Goal: Transaction & Acquisition: Purchase product/service

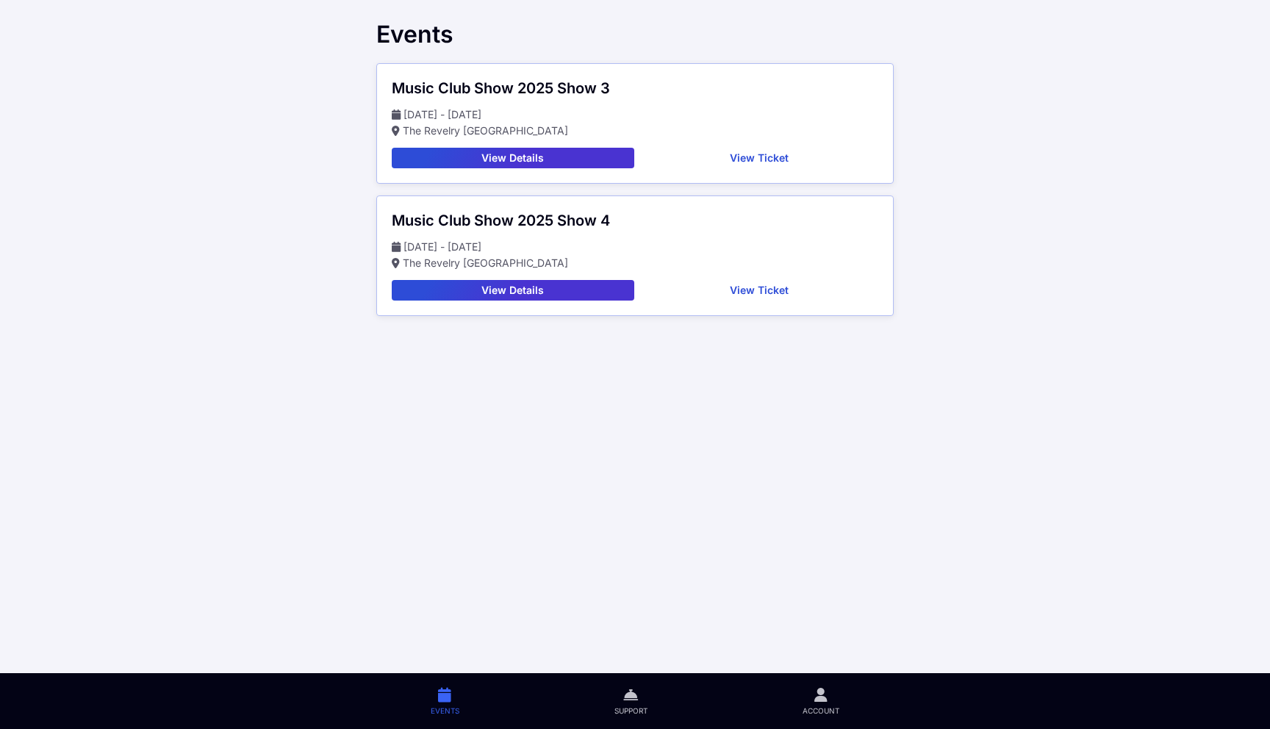
click at [594, 157] on button "View Details" at bounding box center [513, 158] width 242 height 21
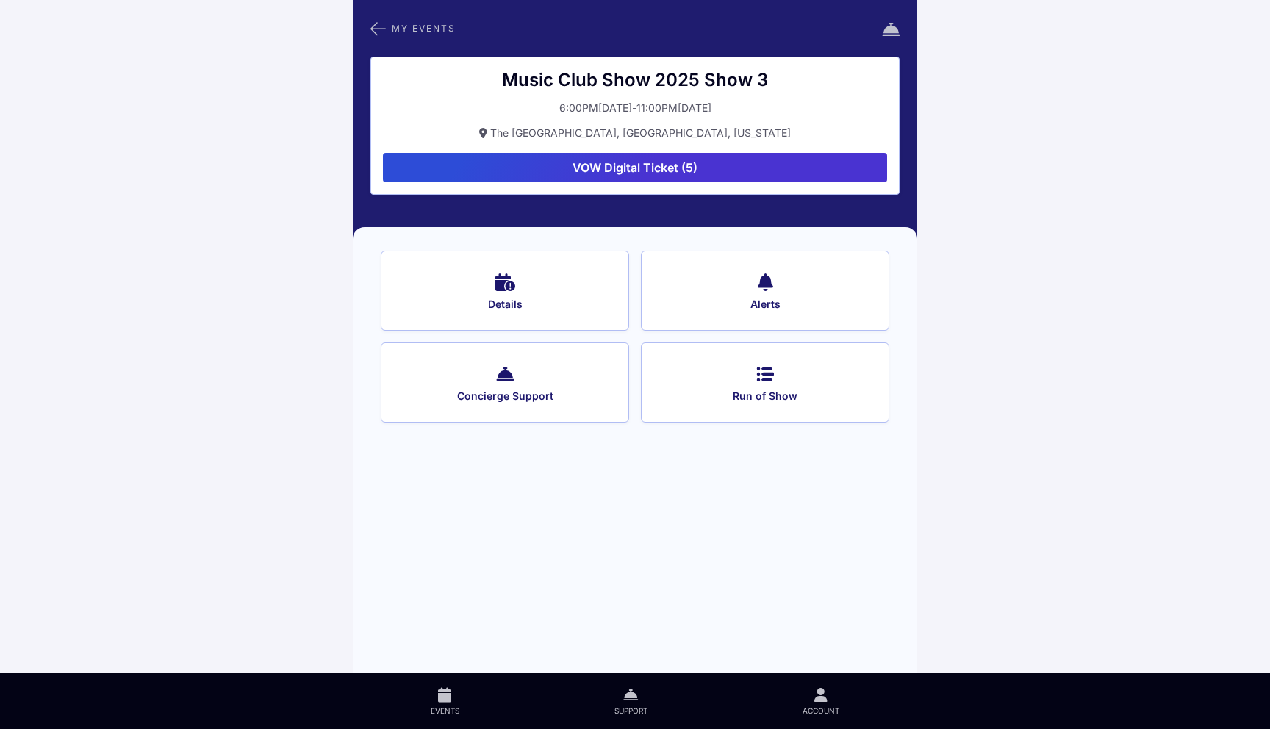
click at [622, 165] on button "VOW Digital Ticket (5)" at bounding box center [635, 167] width 504 height 29
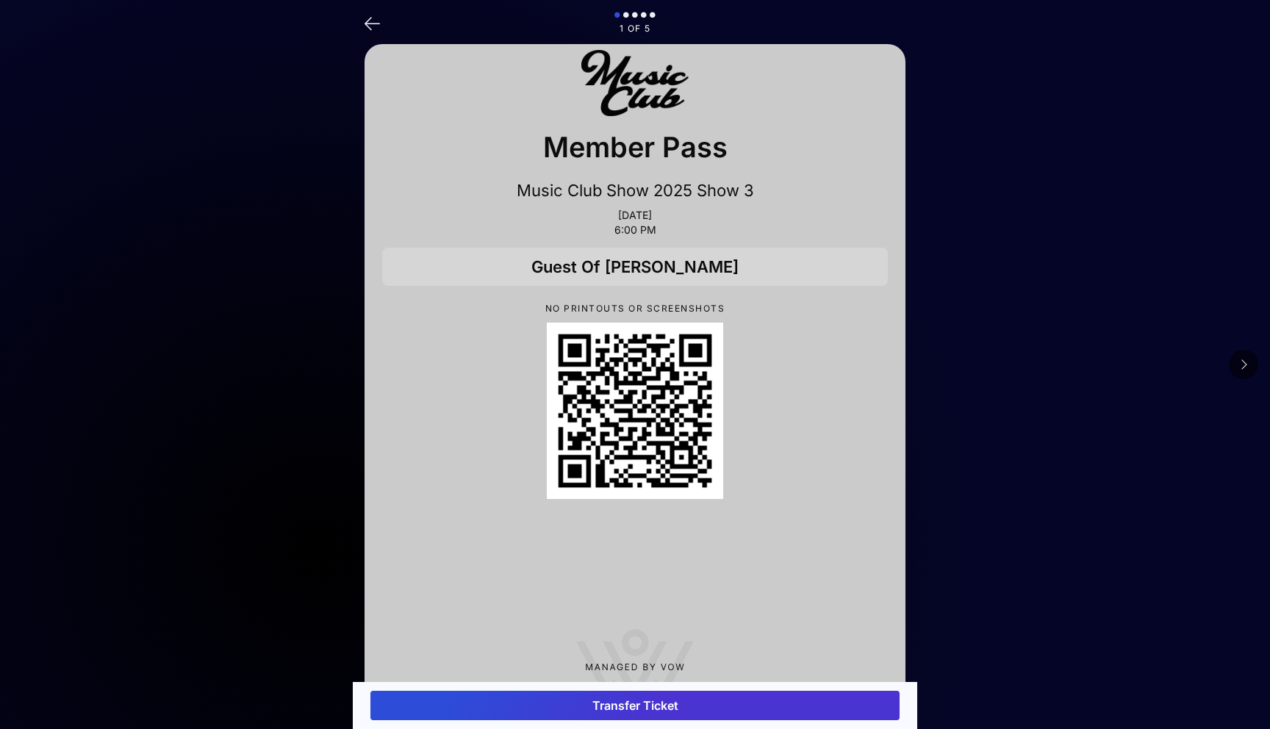
click at [1245, 363] on icon at bounding box center [1242, 365] width 7 height 12
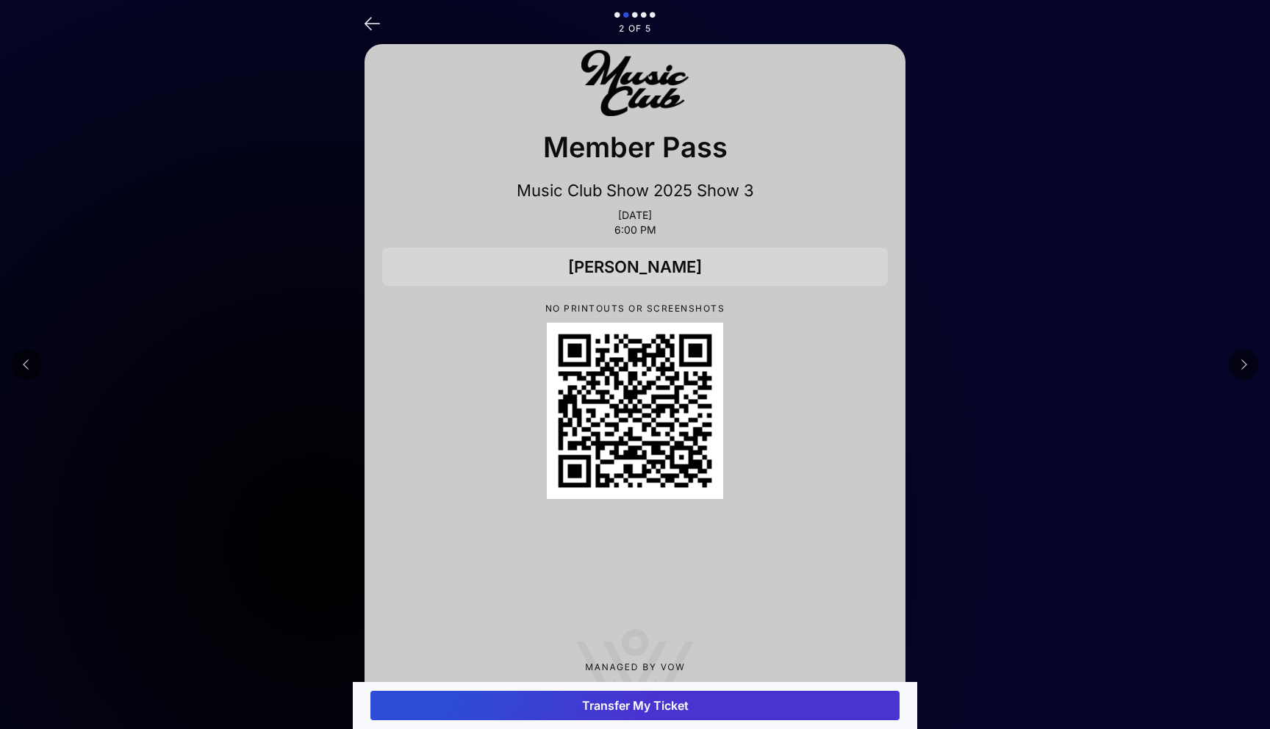
click at [1245, 363] on icon at bounding box center [1242, 365] width 7 height 12
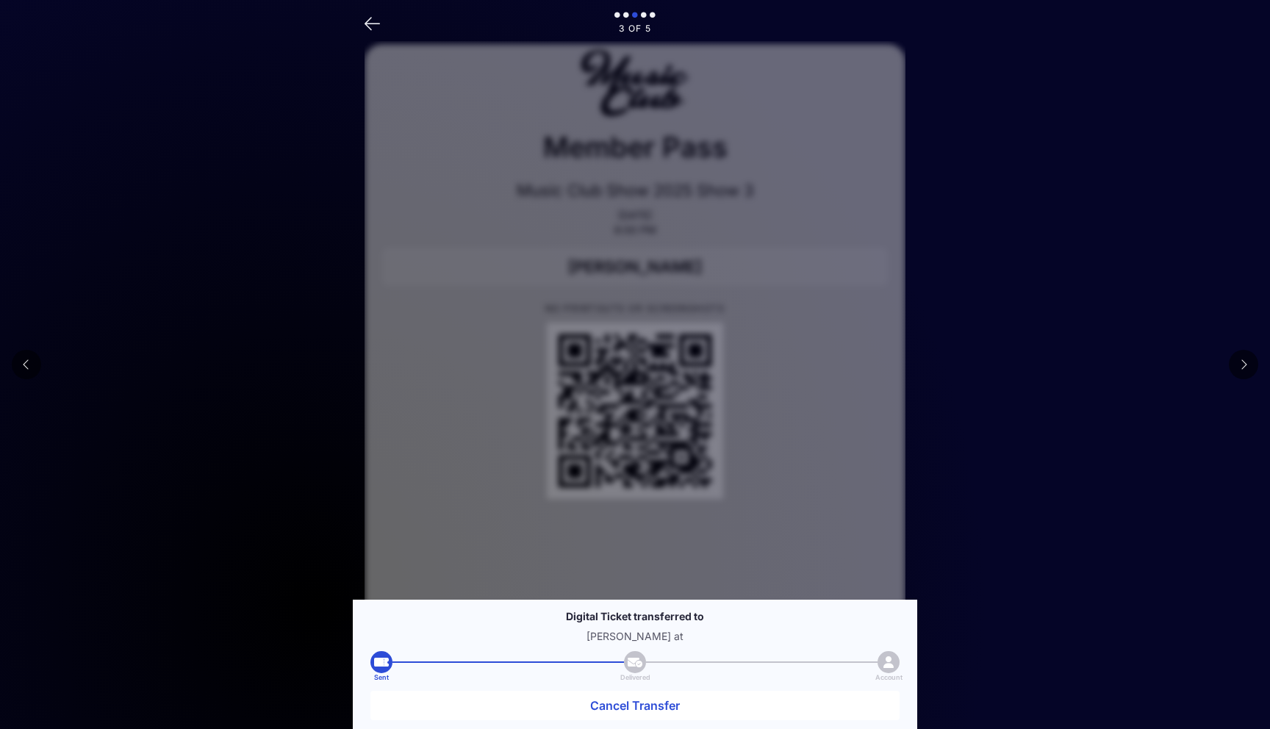
click at [1245, 363] on icon at bounding box center [1242, 365] width 7 height 12
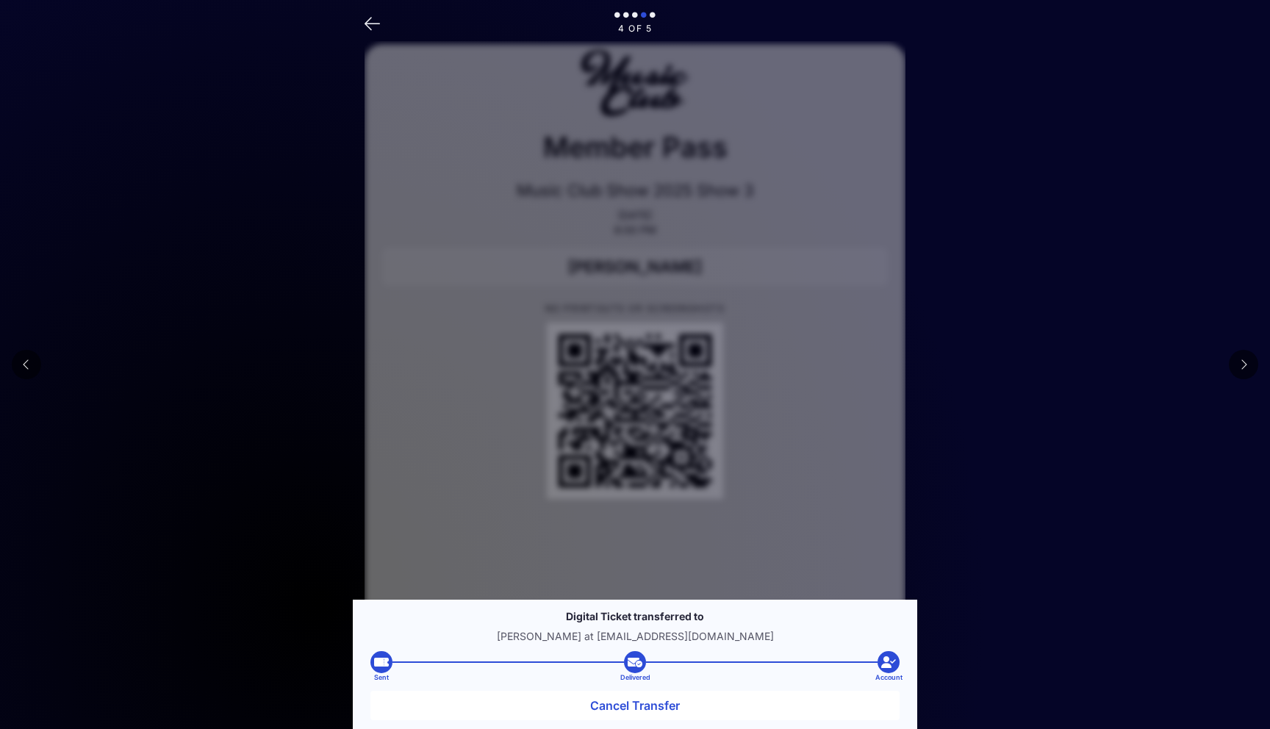
click at [1245, 363] on icon at bounding box center [1242, 365] width 7 height 12
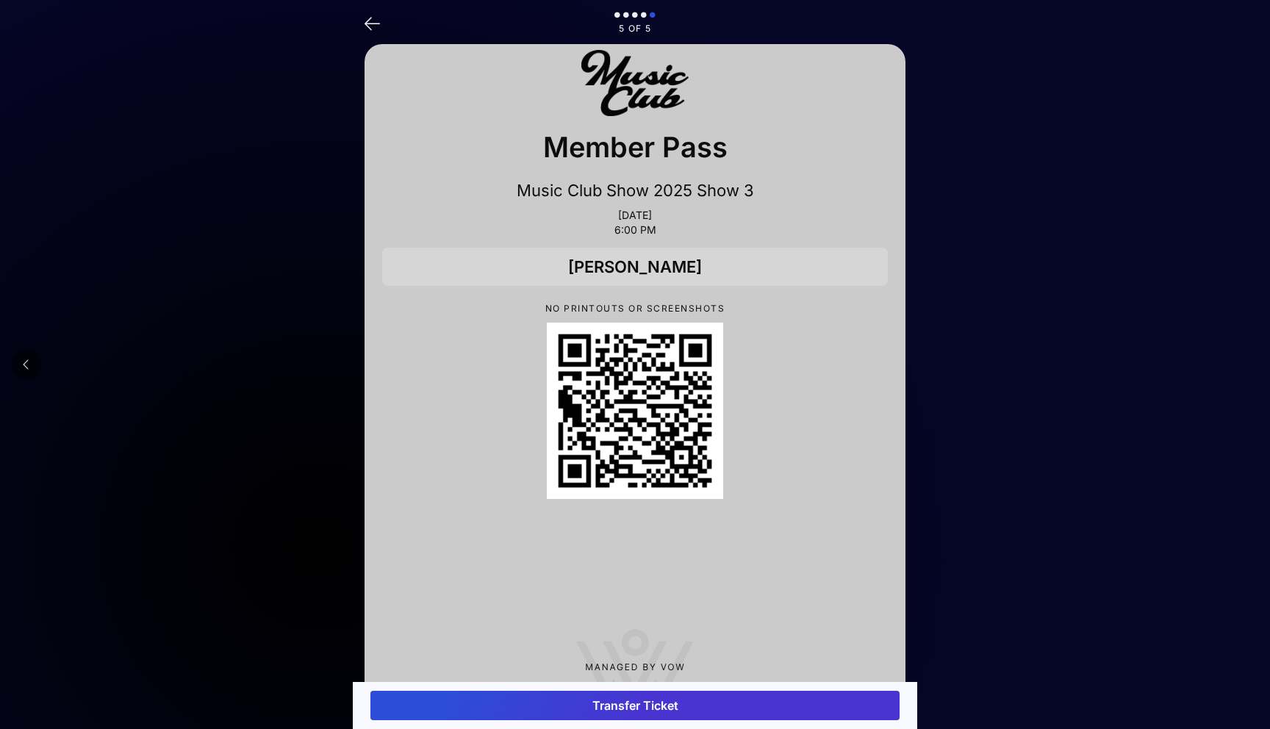
click at [24, 361] on icon at bounding box center [26, 365] width 7 height 12
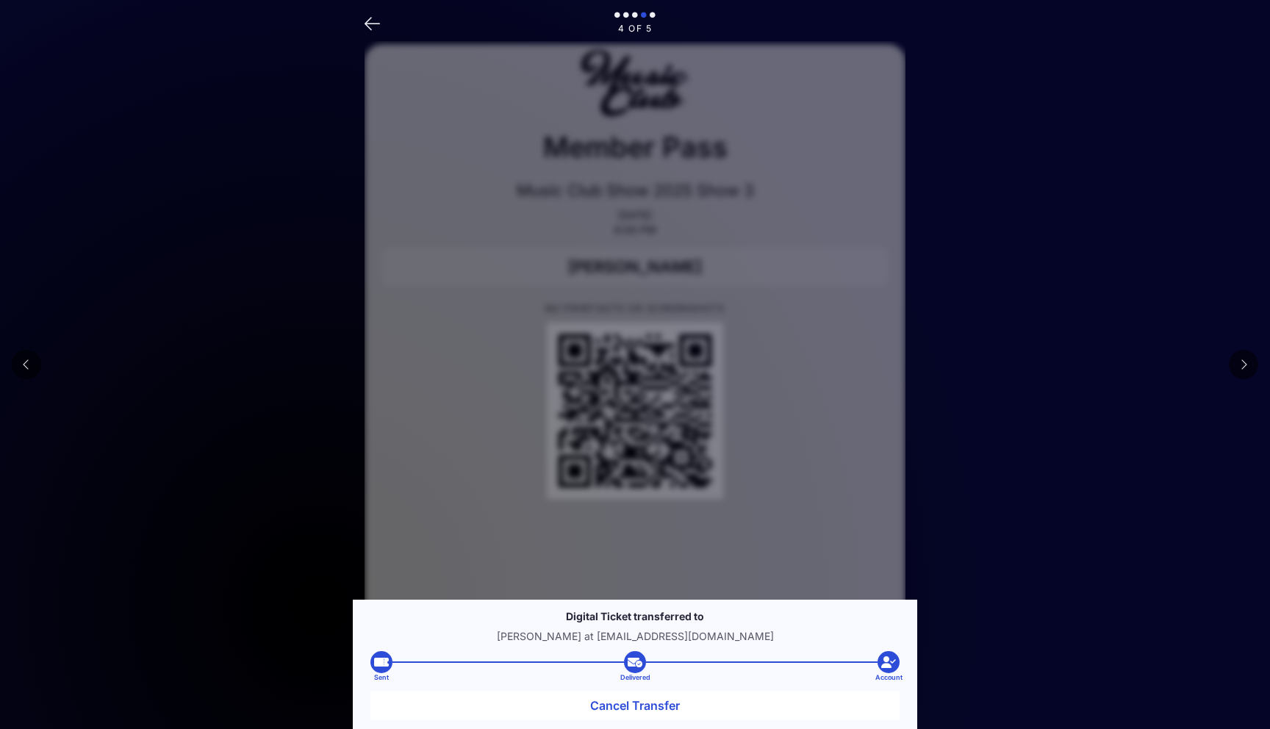
click at [1245, 361] on icon at bounding box center [1242, 365] width 7 height 12
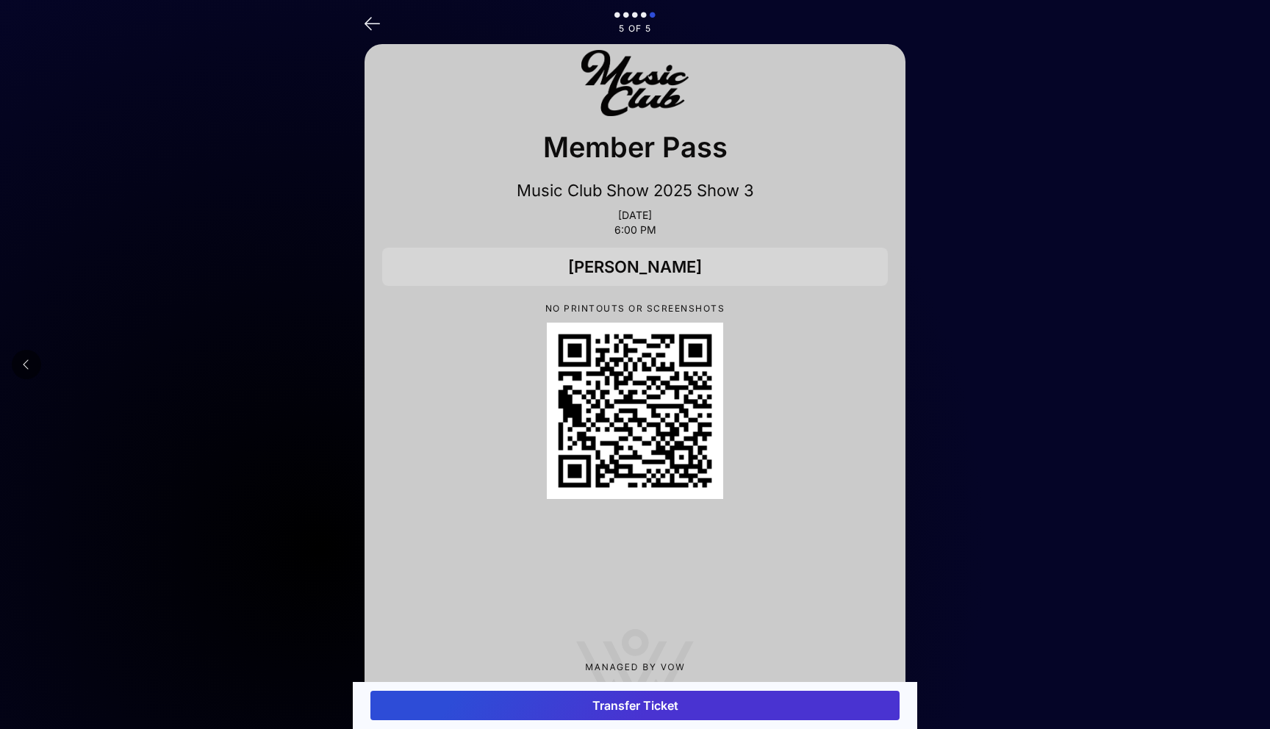
click at [24, 365] on icon at bounding box center [26, 365] width 7 height 12
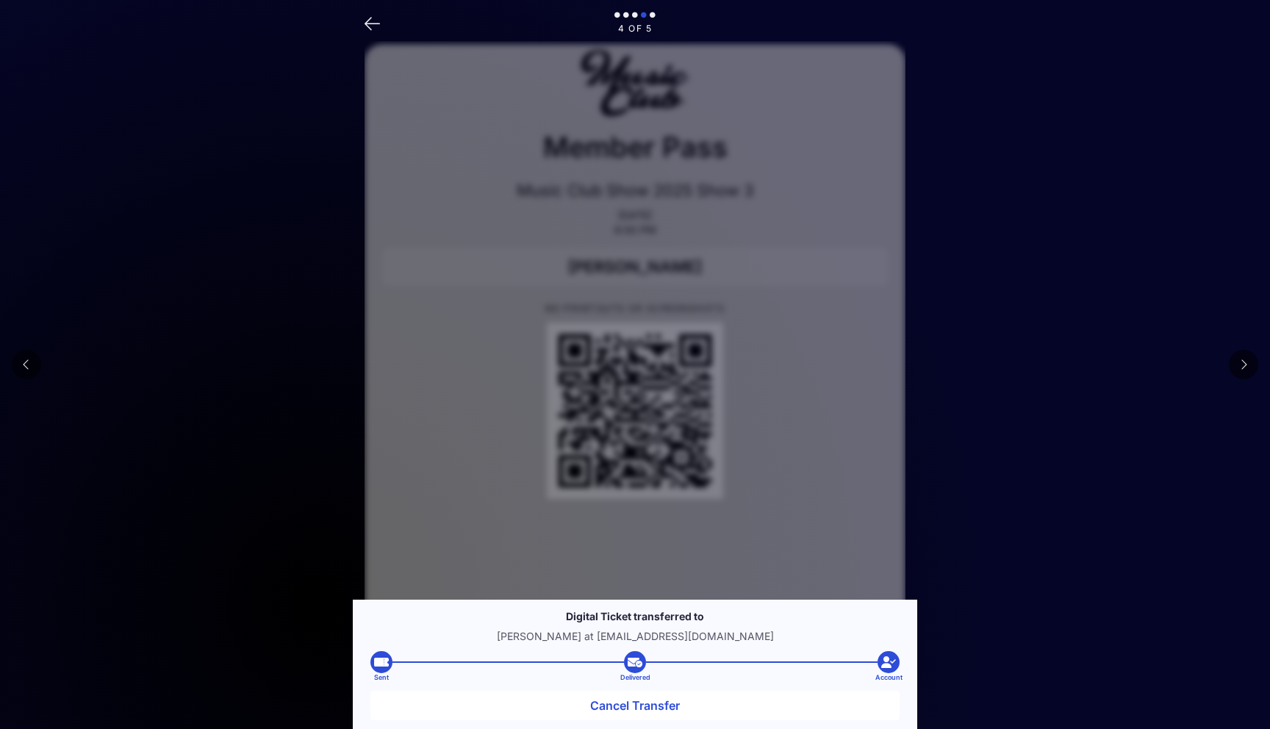
click at [24, 365] on icon at bounding box center [26, 365] width 7 height 12
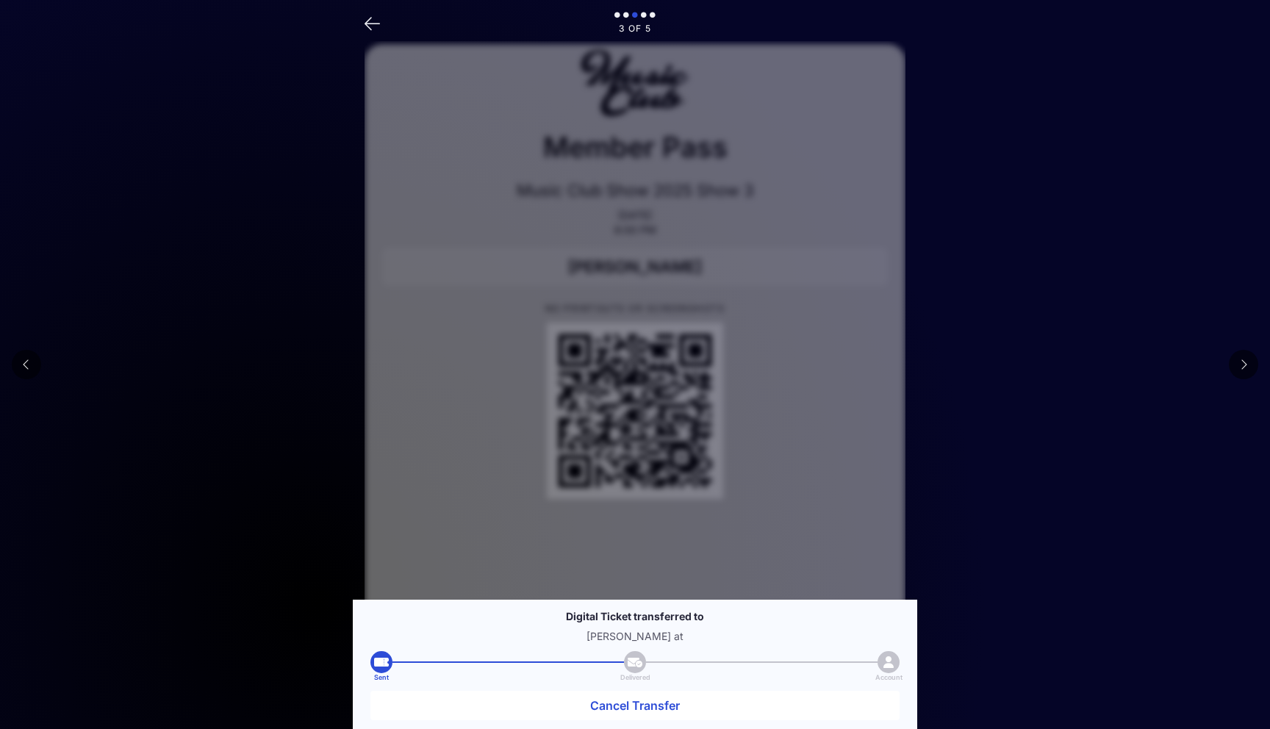
click at [24, 365] on icon at bounding box center [26, 365] width 7 height 12
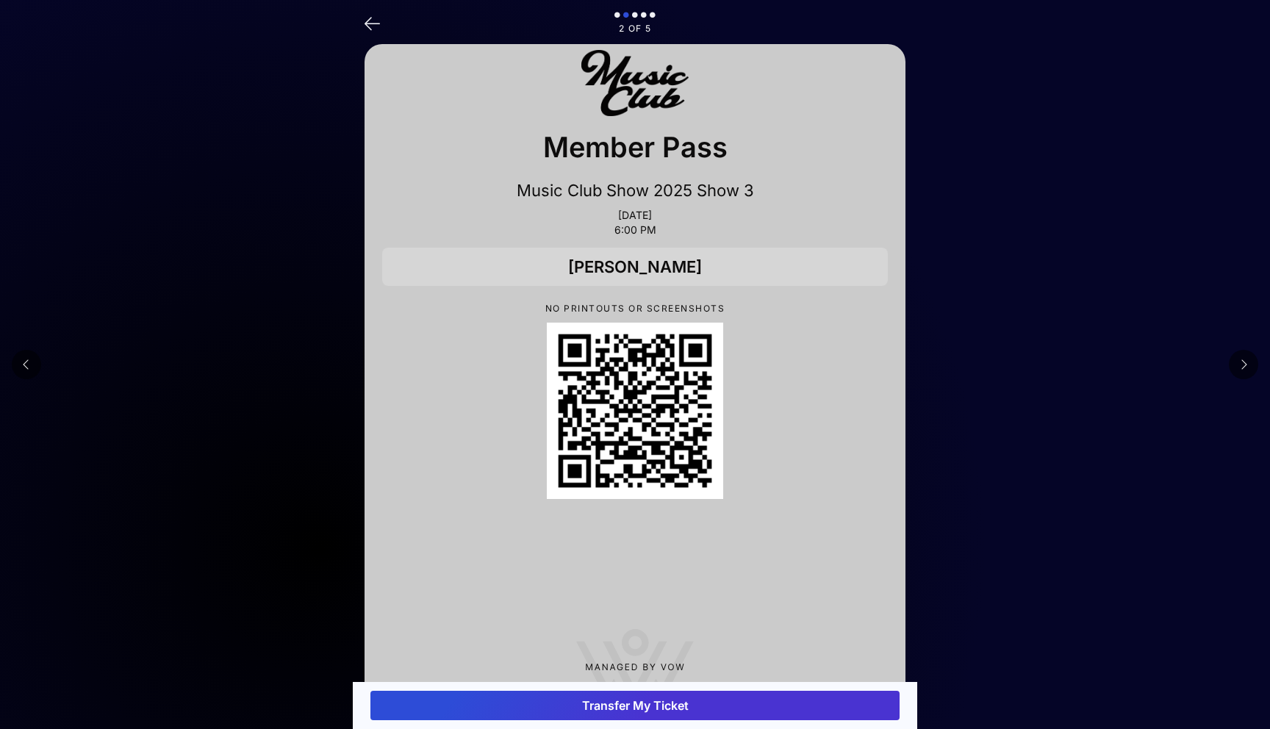
click at [21, 368] on button at bounding box center [26, 364] width 29 height 29
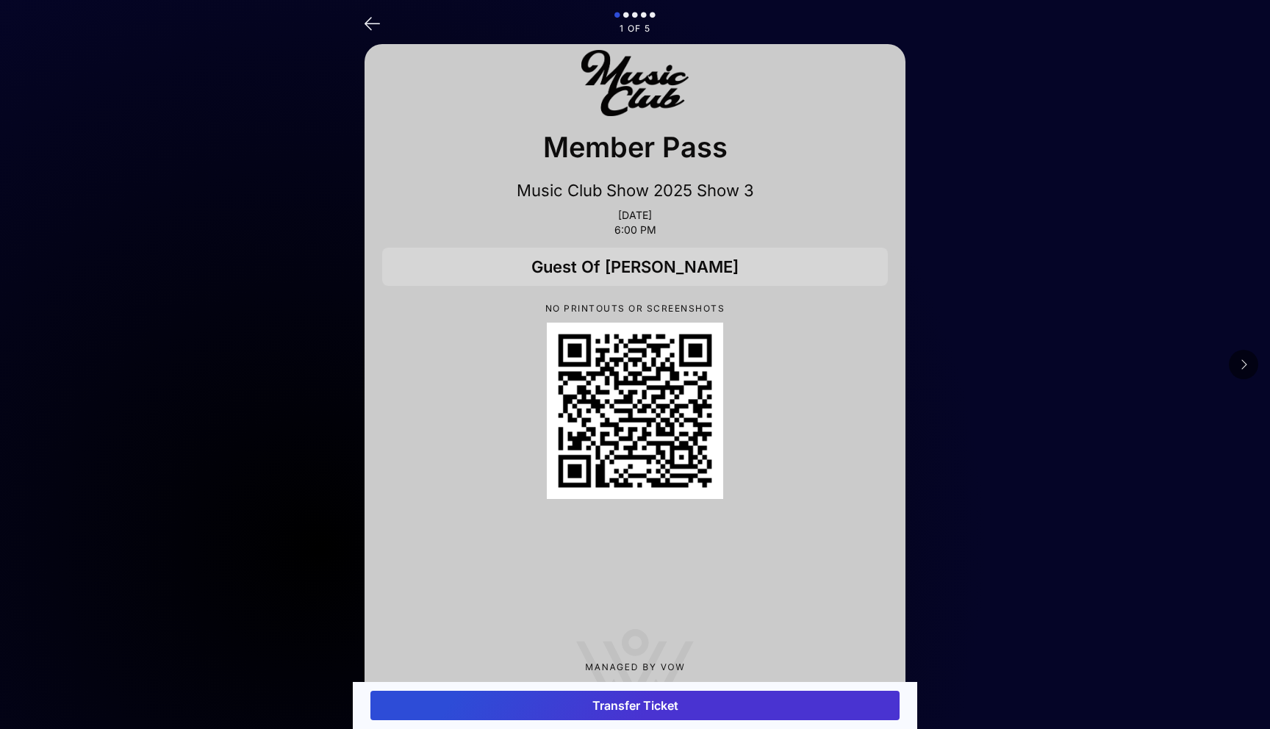
click at [1249, 364] on button at bounding box center [1242, 364] width 29 height 29
